Goal: Download file/media

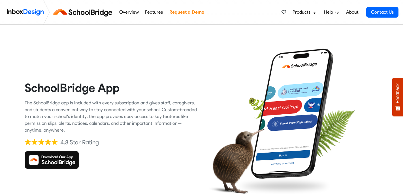
click at [55, 161] on img at bounding box center [52, 160] width 54 height 18
click at [251, 12] on div "Overview Features Request a Demo Products Mobile APP Free Webinars & Training B…" at bounding box center [257, 12] width 282 height 24
